Goal: Complete application form

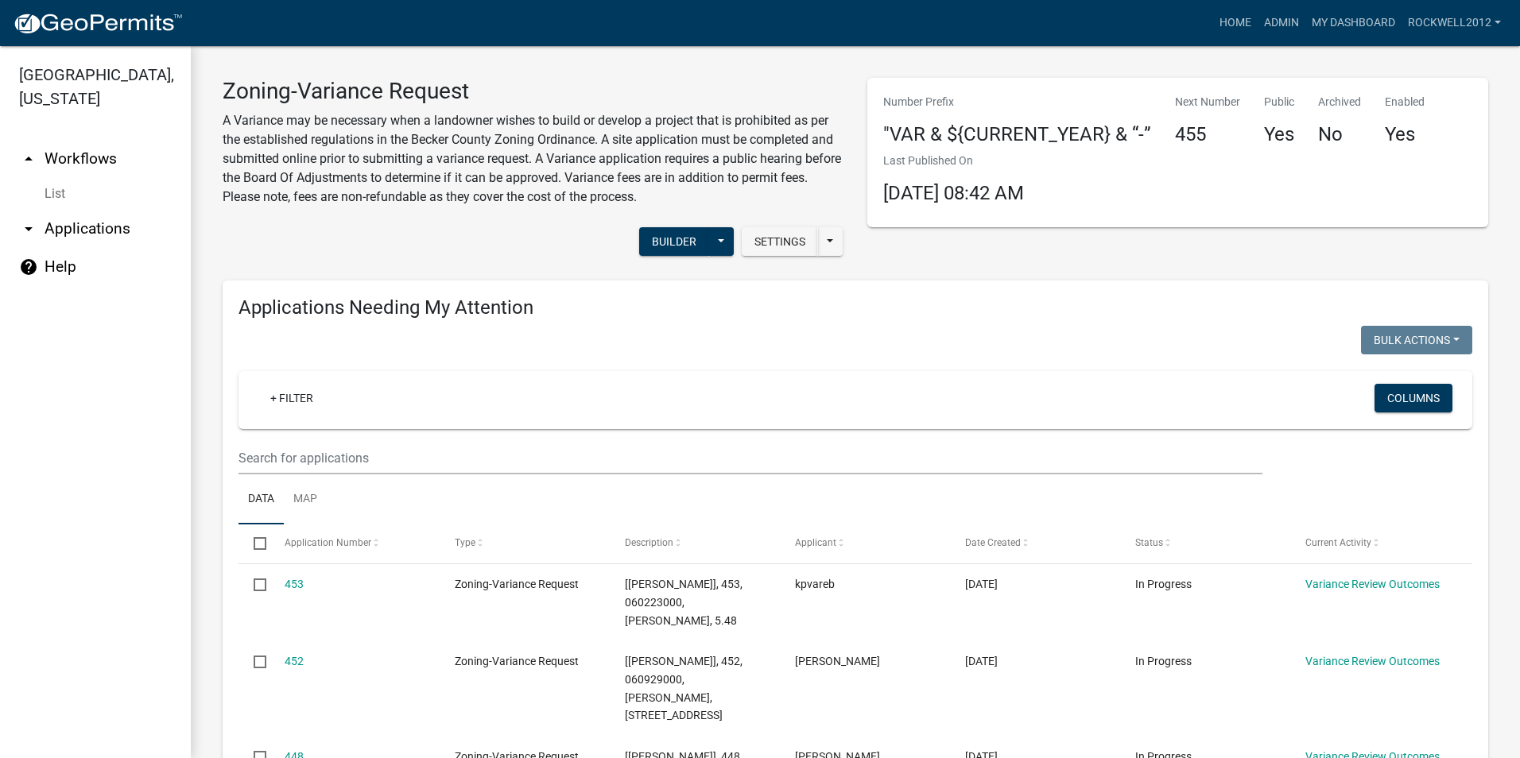
select select "2: 50"
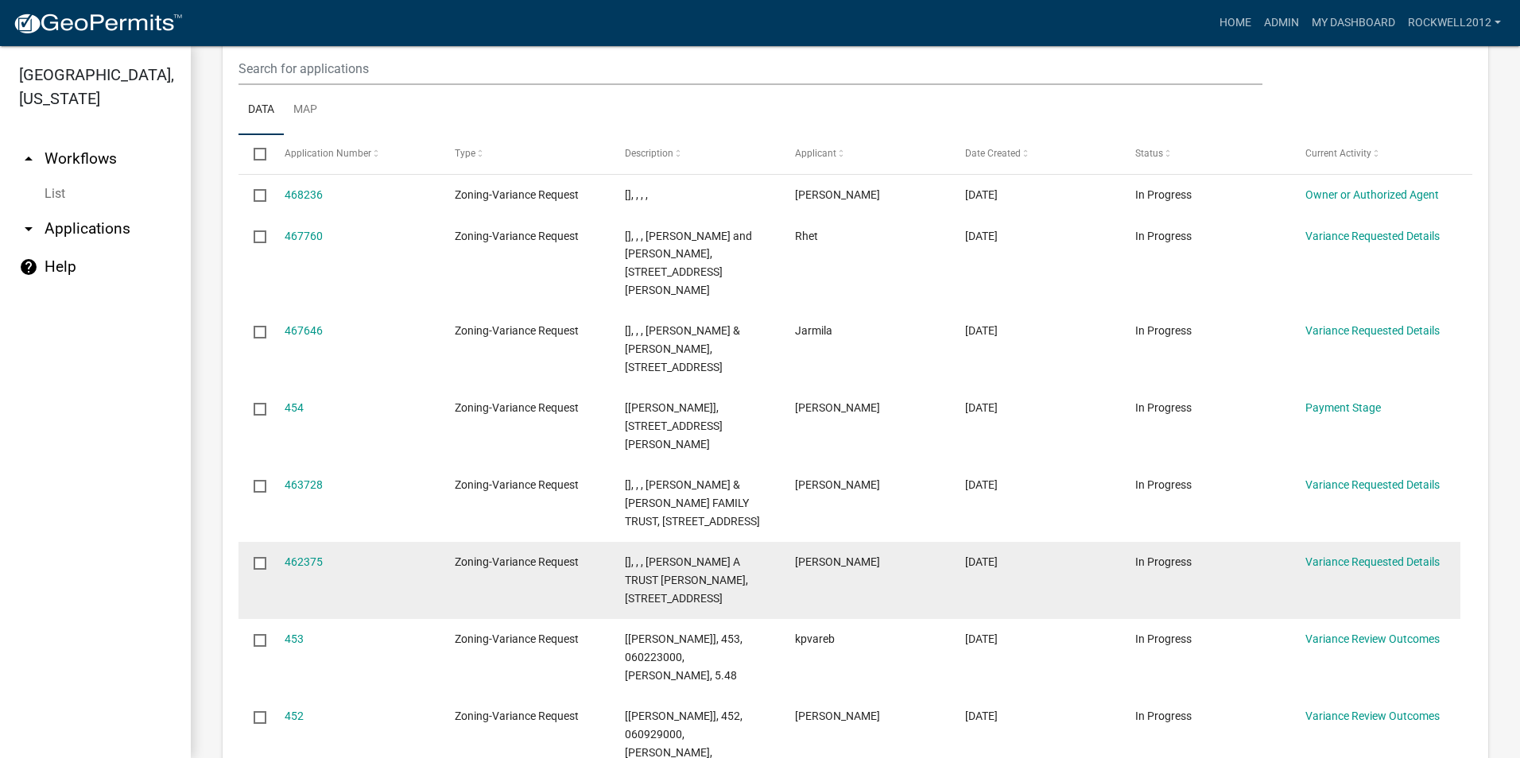
scroll to position [1908, 0]
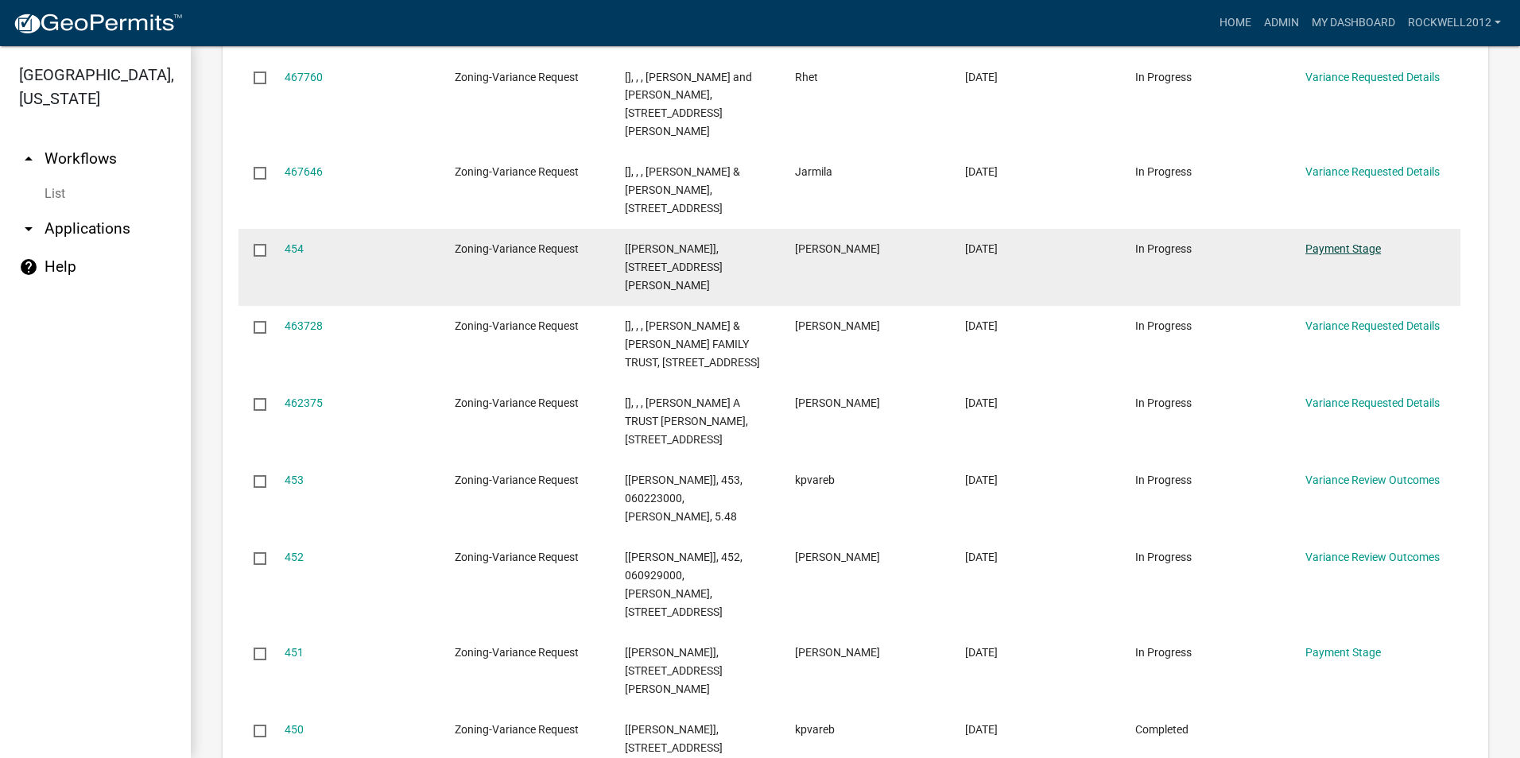
click at [1355, 242] on link "Payment Stage" at bounding box center [1343, 248] width 76 height 13
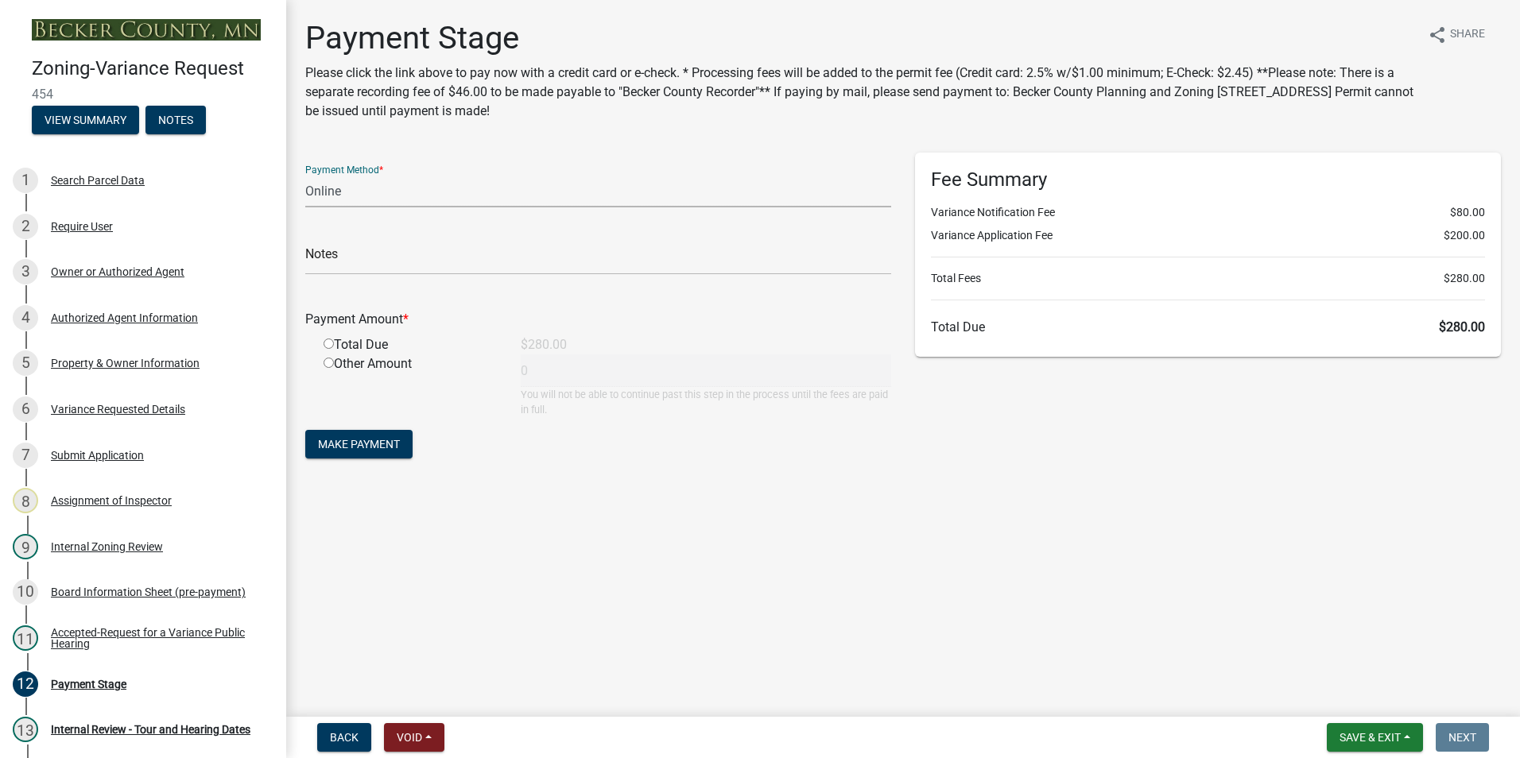
click at [328, 190] on select "Credit Card POS Check Cash Online" at bounding box center [598, 191] width 586 height 33
select select "1: 0"
click at [305, 175] on select "Credit Card POS Check Cash Online" at bounding box center [598, 191] width 586 height 33
click at [364, 257] on input "text" at bounding box center [598, 258] width 586 height 33
type input "3792"
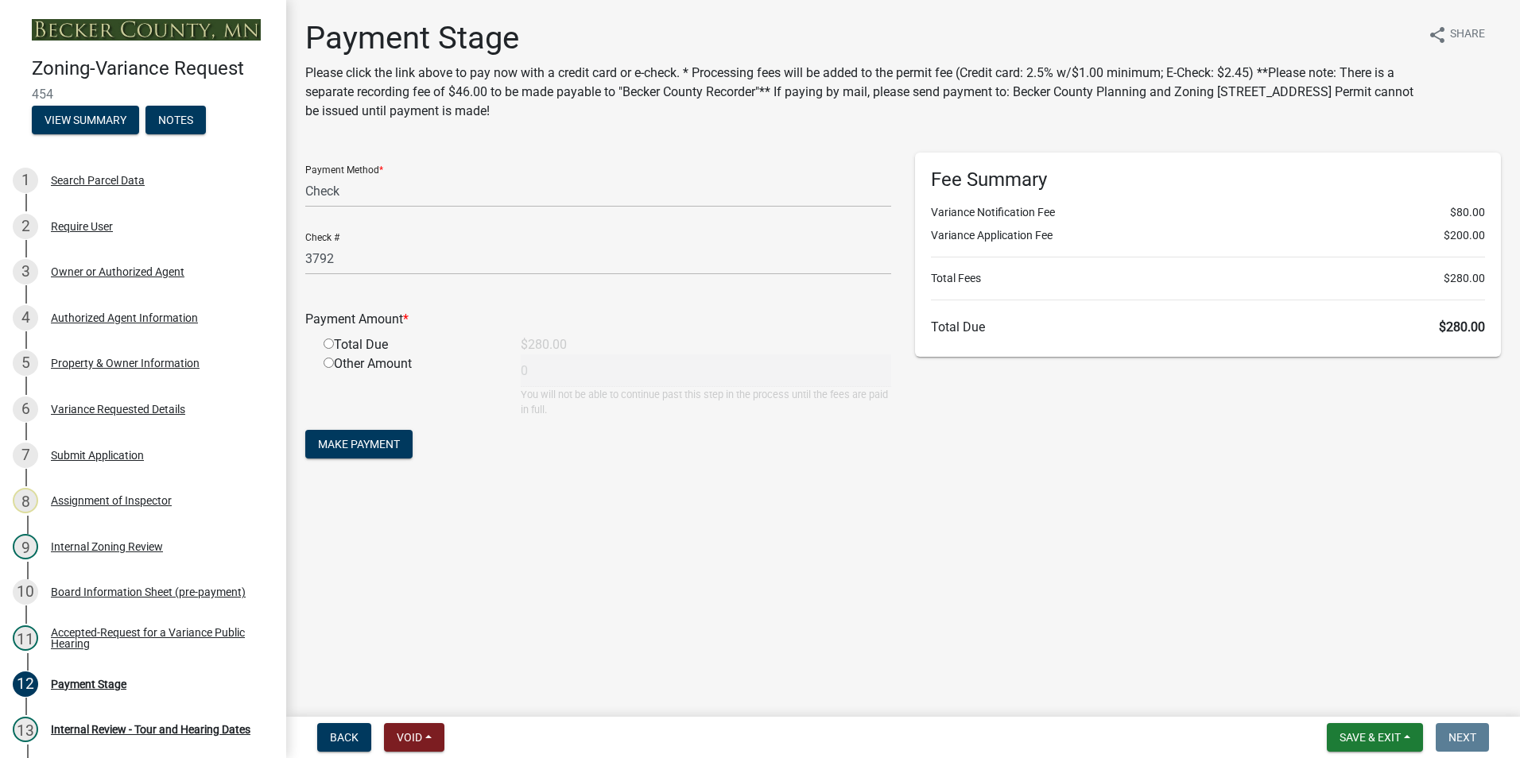
click at [327, 347] on input "radio" at bounding box center [329, 344] width 10 height 10
radio input "true"
type input "280"
click at [369, 446] on span "Make Payment" at bounding box center [359, 444] width 82 height 13
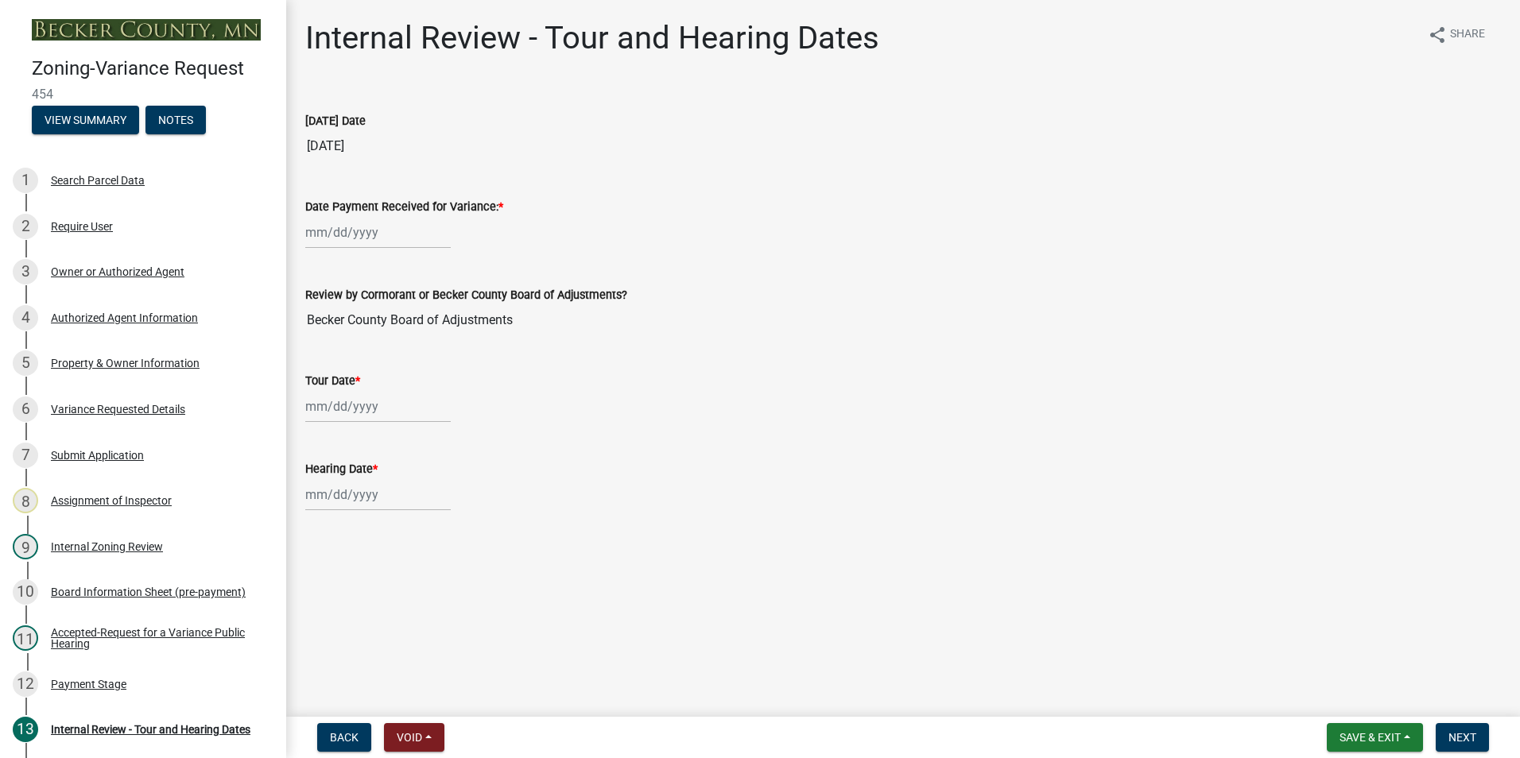
click at [318, 230] on div at bounding box center [377, 232] width 145 height 33
select select "8"
select select "2025"
click at [317, 418] on div "25" at bounding box center [320, 418] width 25 height 25
type input "[DATE]"
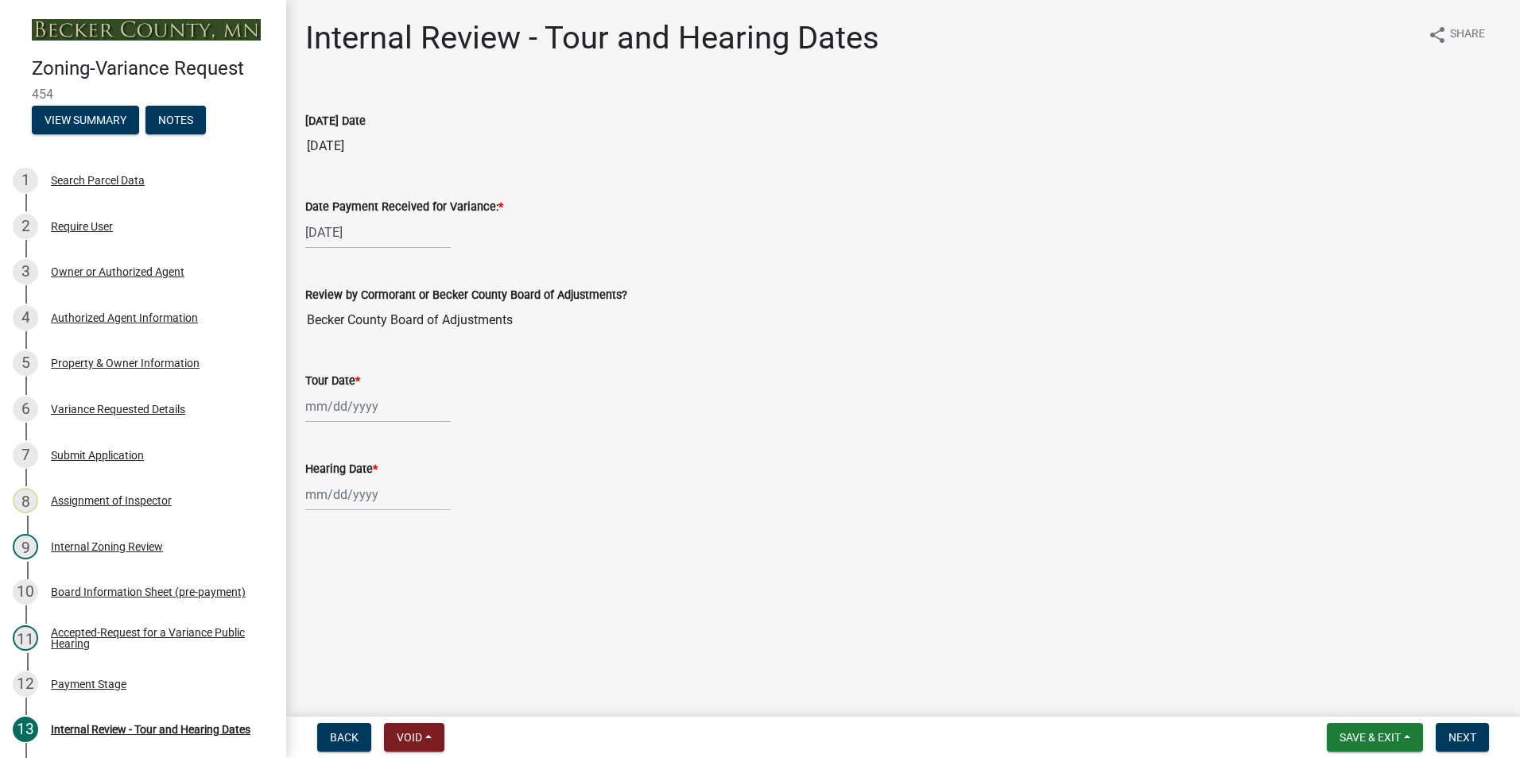
select select "8"
select select "2025"
click at [323, 407] on div "[PERSON_NAME] Feb Mar Apr [PERSON_NAME][DATE] Oct Nov [DATE] 1526 1527 1528 152…" at bounding box center [377, 406] width 145 height 33
click at [469, 439] on span "Next month" at bounding box center [473, 440] width 12 height 12
select select "9"
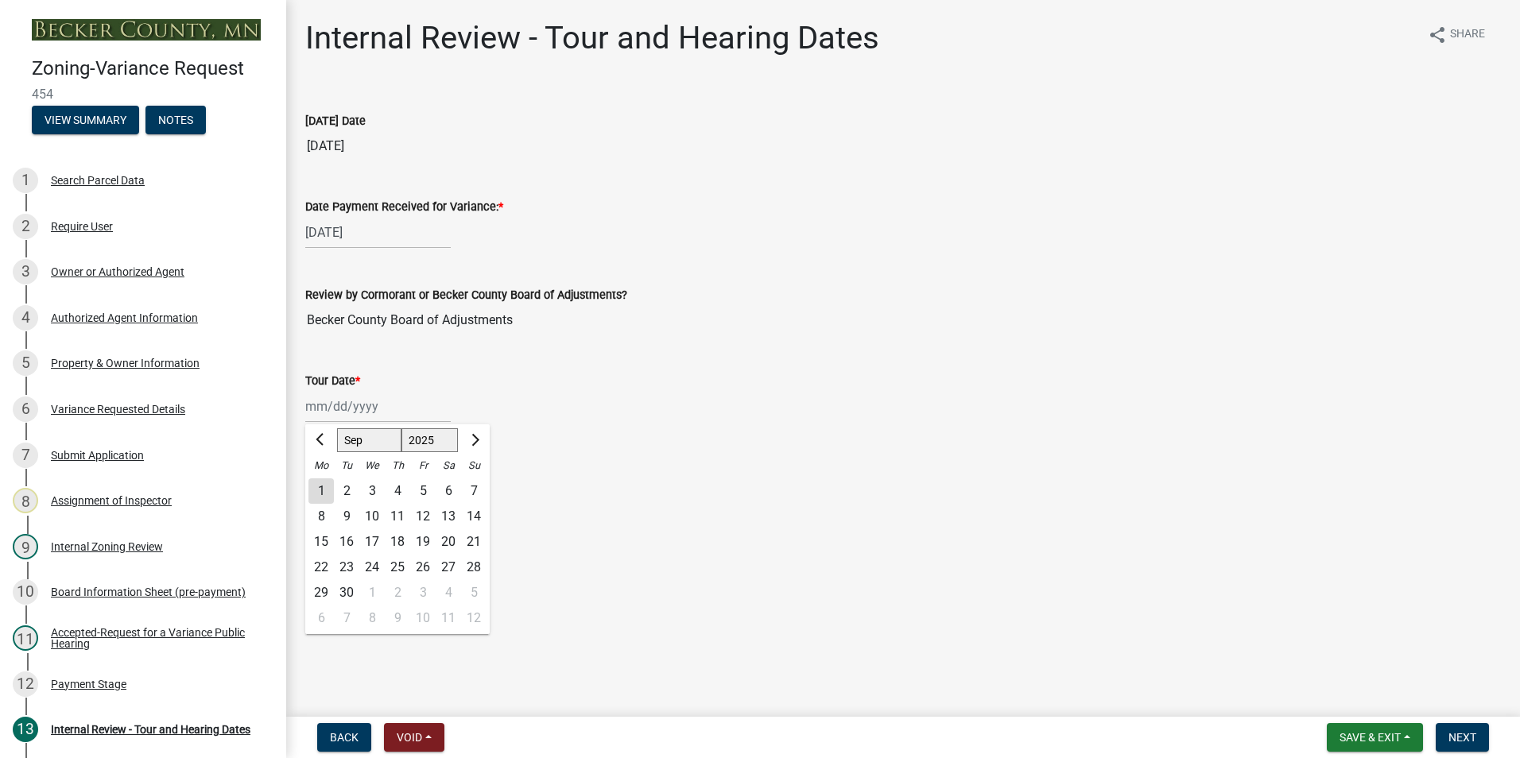
click at [397, 490] on div "4" at bounding box center [397, 491] width 25 height 25
type input "[DATE]"
select select "8"
select select "2025"
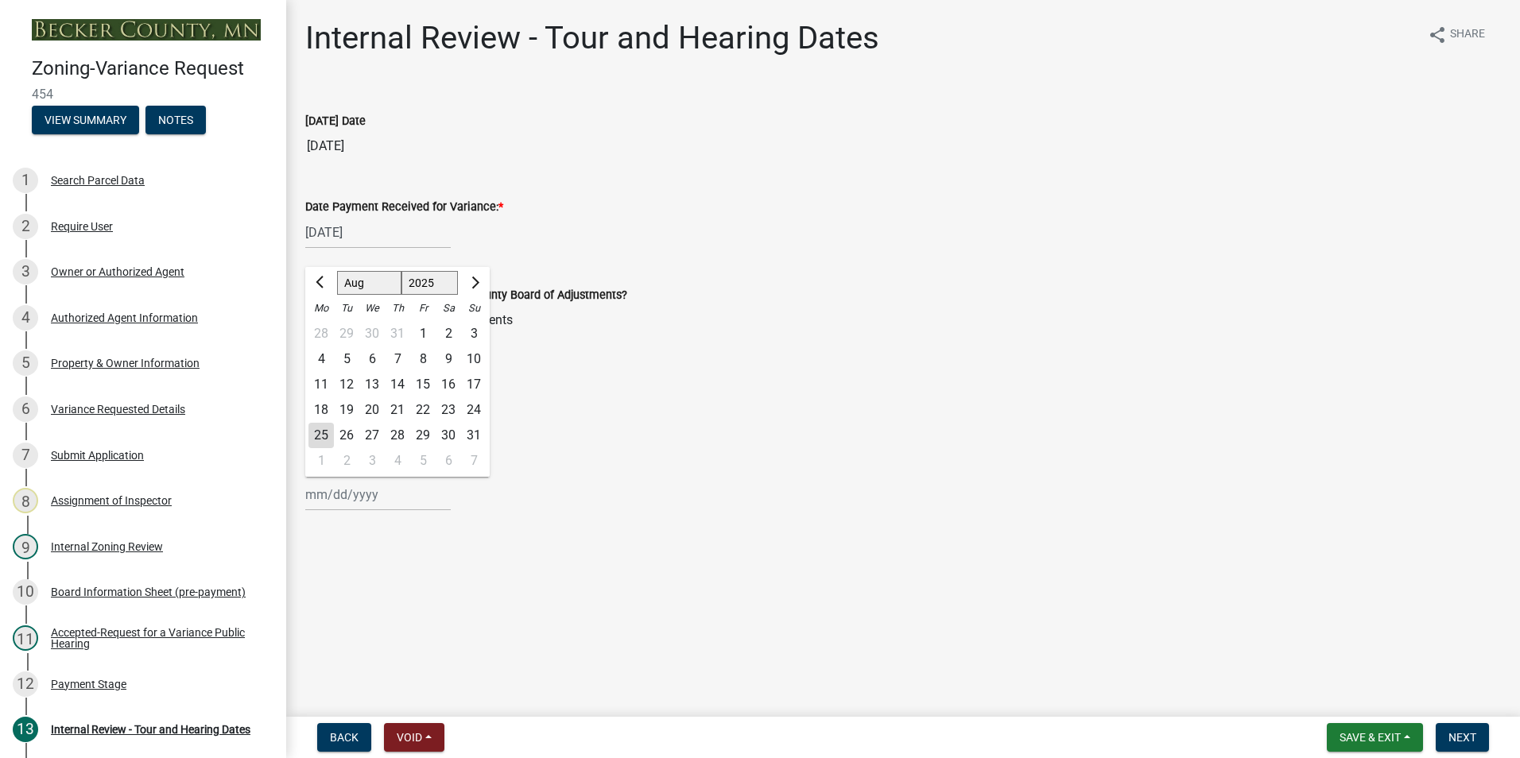
click at [310, 504] on input "Hearing Date *" at bounding box center [377, 495] width 145 height 33
click at [474, 281] on span "Next month" at bounding box center [473, 283] width 12 height 12
select select "9"
click at [398, 357] on div "11" at bounding box center [397, 359] width 25 height 25
type input "[DATE]"
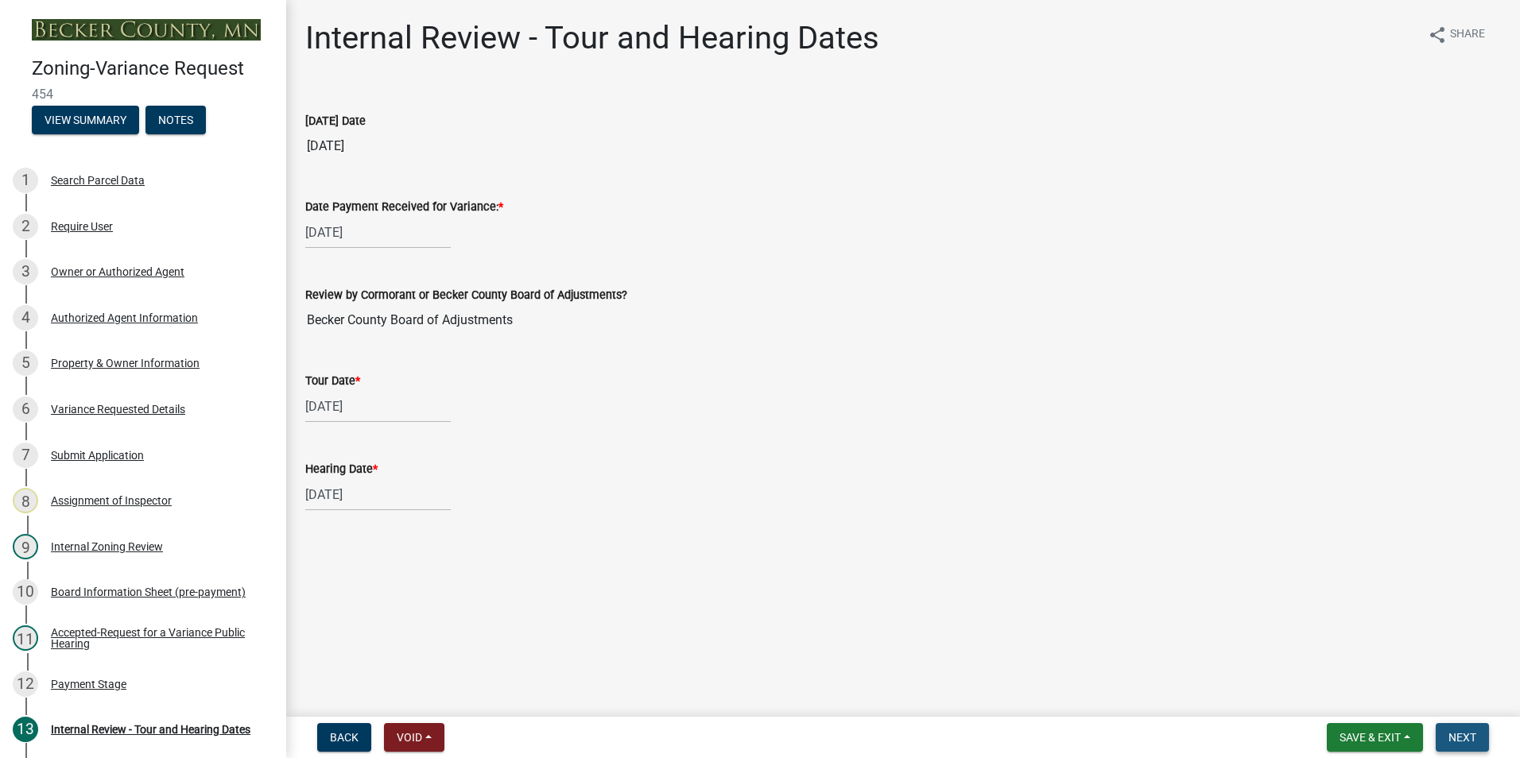
click at [1465, 740] on span "Next" at bounding box center [1462, 737] width 28 height 13
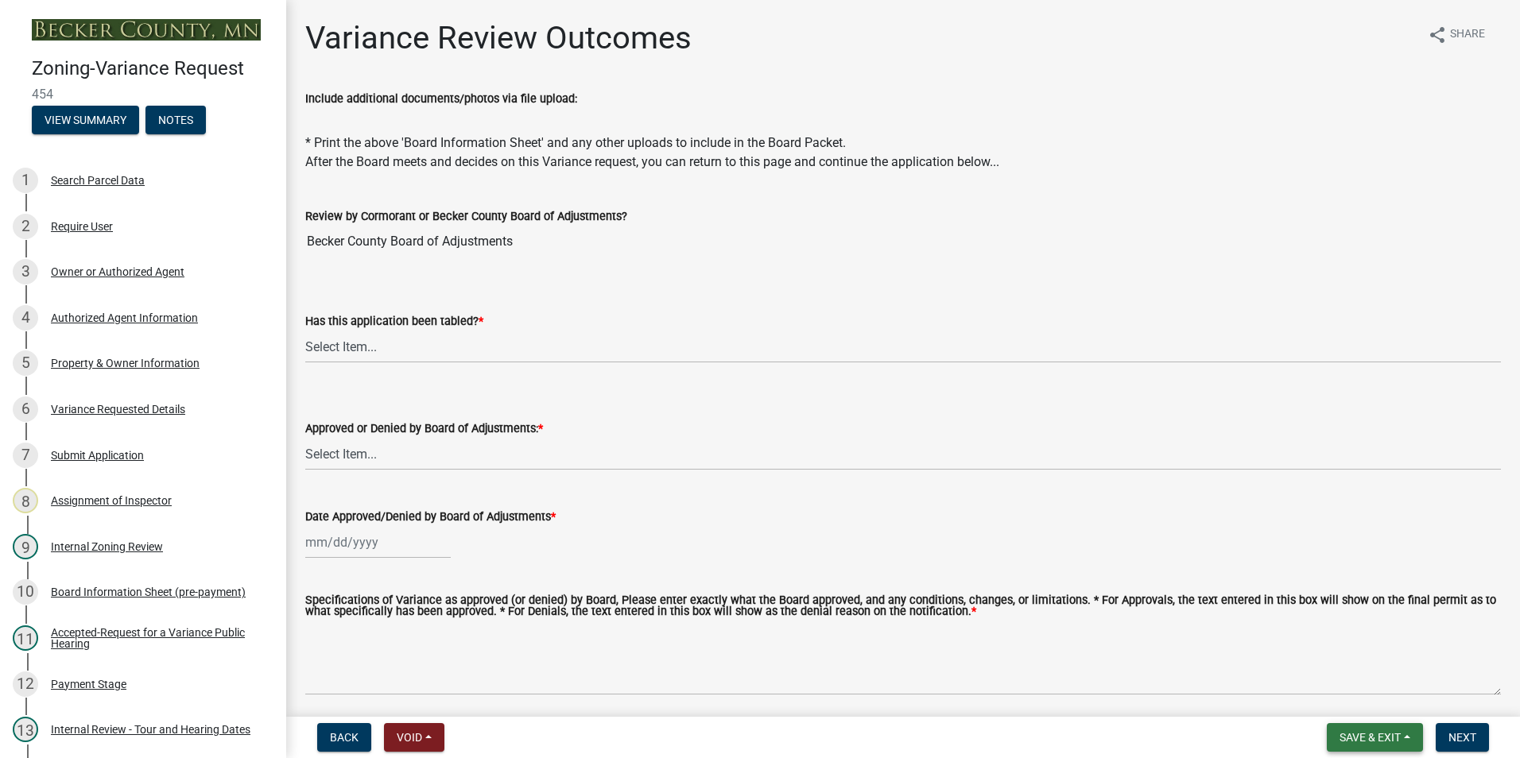
click at [1373, 737] on span "Save & Exit" at bounding box center [1369, 737] width 61 height 13
click at [1364, 682] on button "Save & Exit" at bounding box center [1359, 696] width 127 height 38
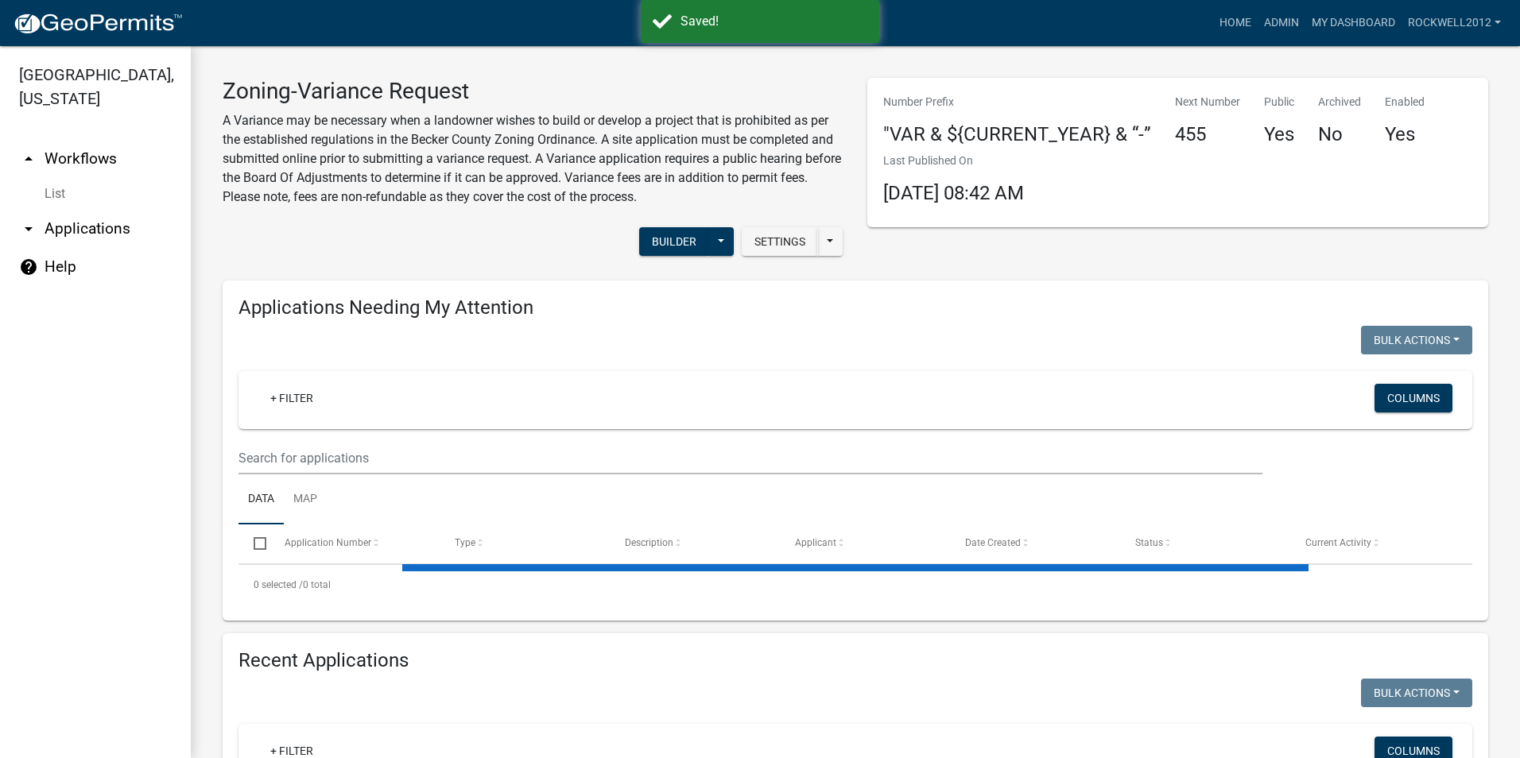
select select "2: 50"
